Goal: Book appointment/travel/reservation

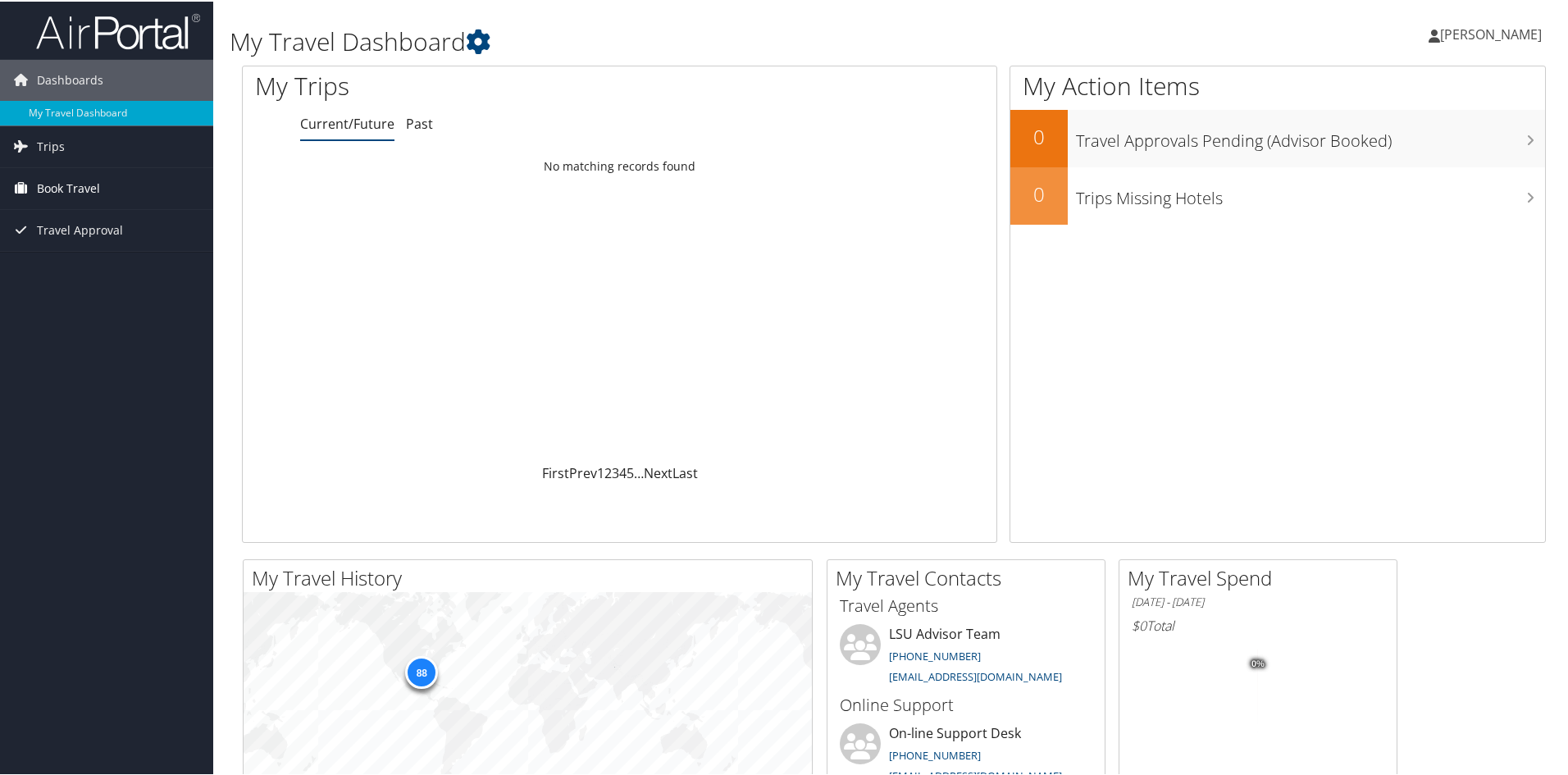
click at [75, 184] on span "Book Travel" at bounding box center [68, 187] width 64 height 41
click at [83, 238] on link "Book/Manage Online Trips" at bounding box center [107, 244] width 213 height 24
